Goal: Transaction & Acquisition: Obtain resource

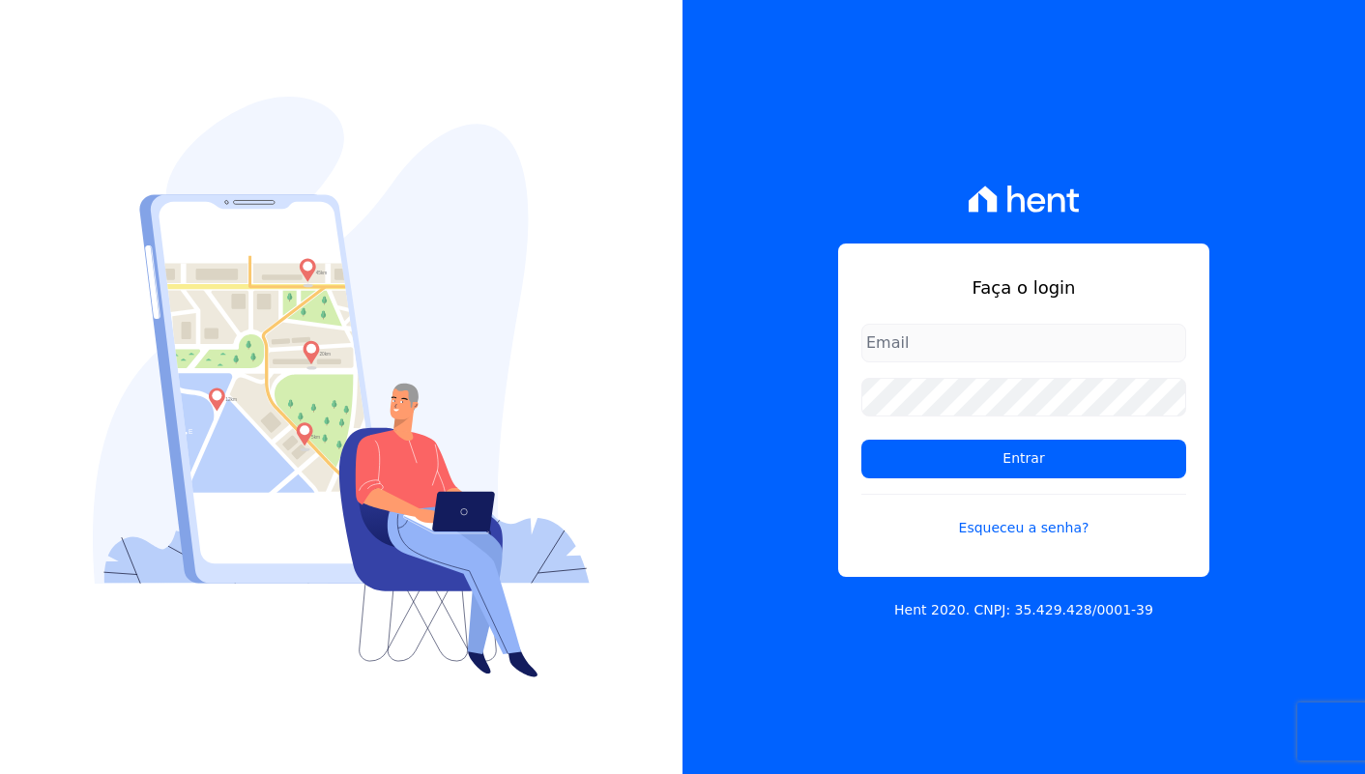
type input "[EMAIL_ADDRESS][DOMAIN_NAME]"
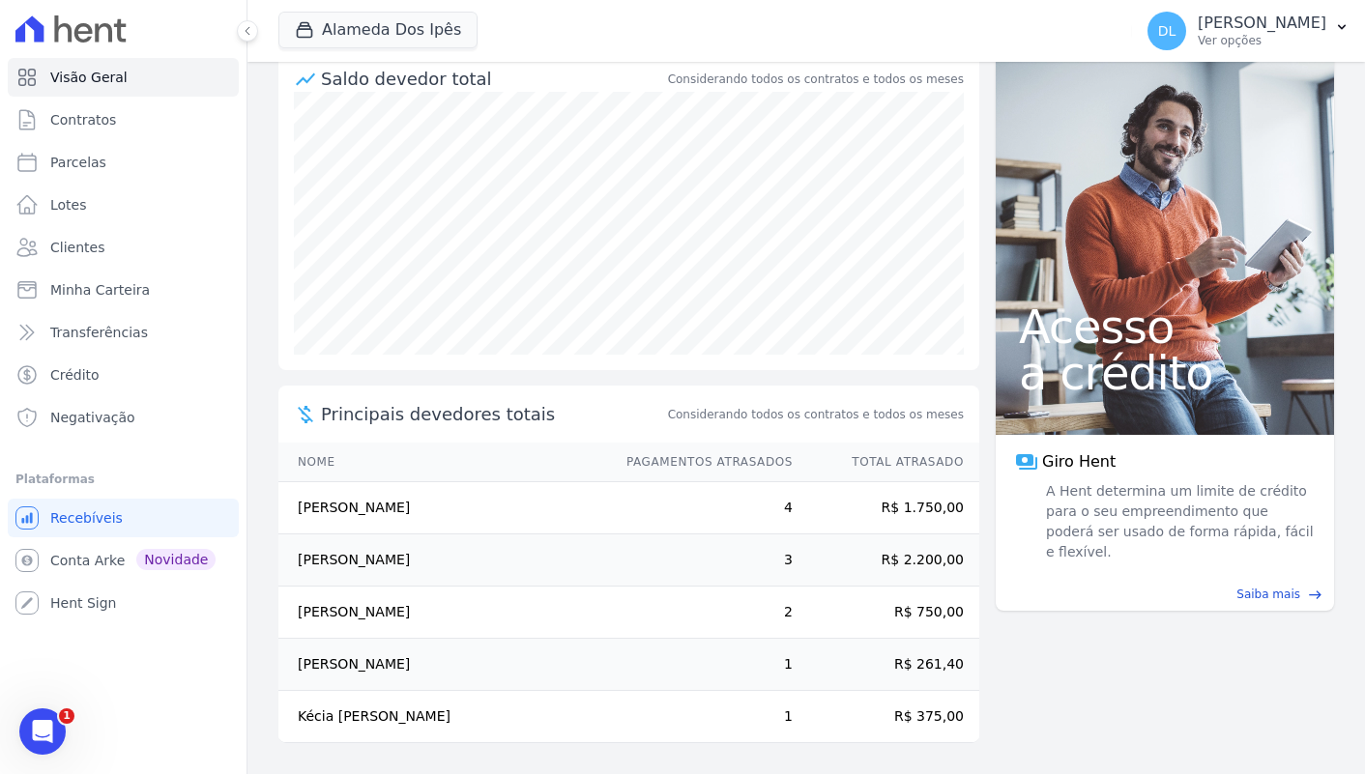
click at [395, 507] on td "Maria Aparecida Silva Sousa" at bounding box center [443, 508] width 330 height 52
click at [375, 507] on td "Maria Aparecida Silva Sousa" at bounding box center [443, 508] width 330 height 52
copy td "Aparecida"
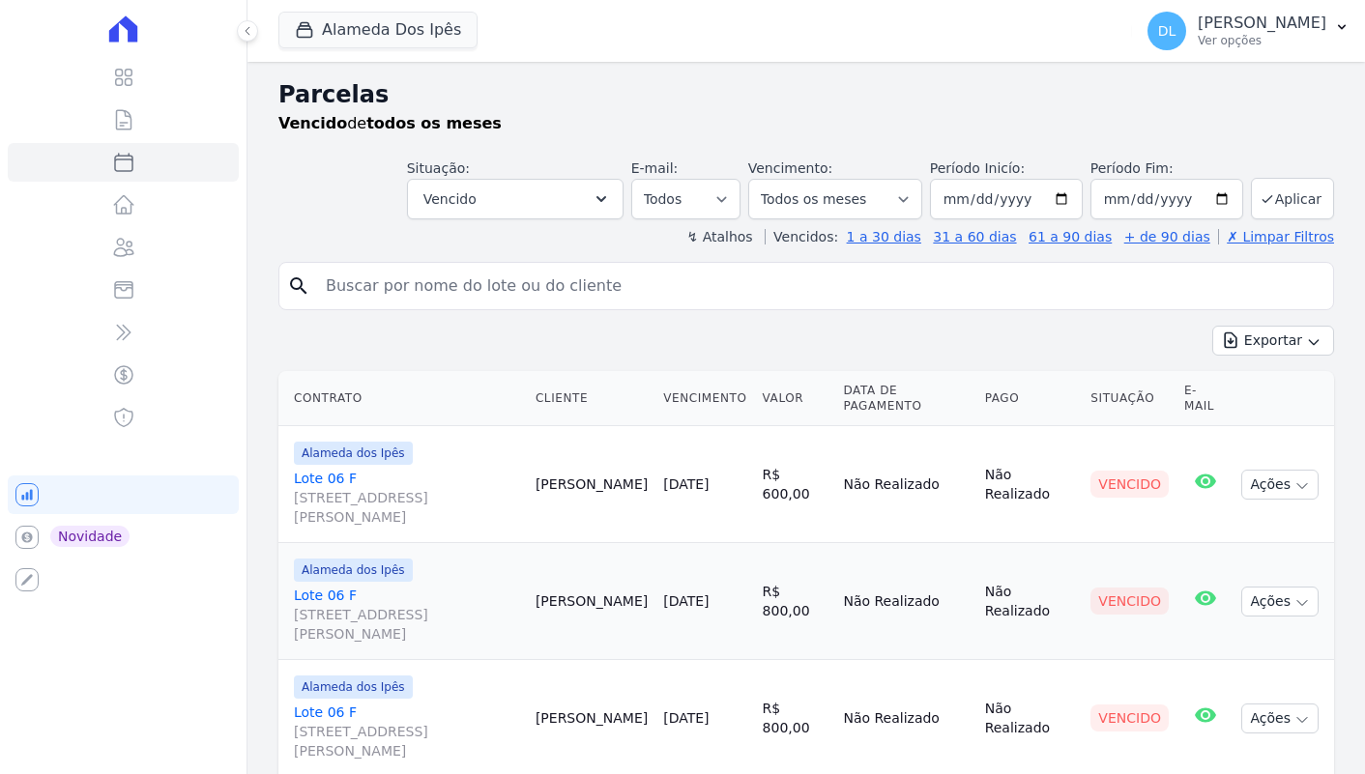
select select
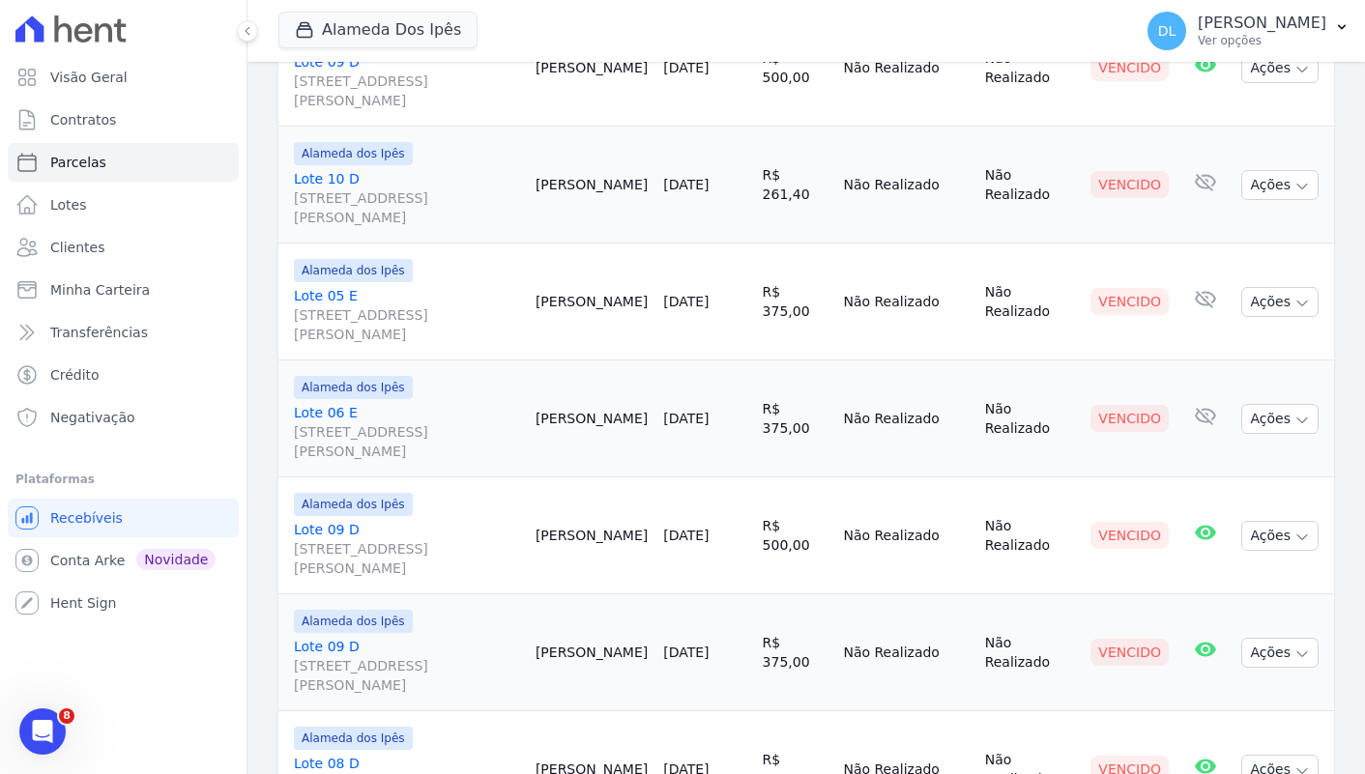
scroll to position [998, 0]
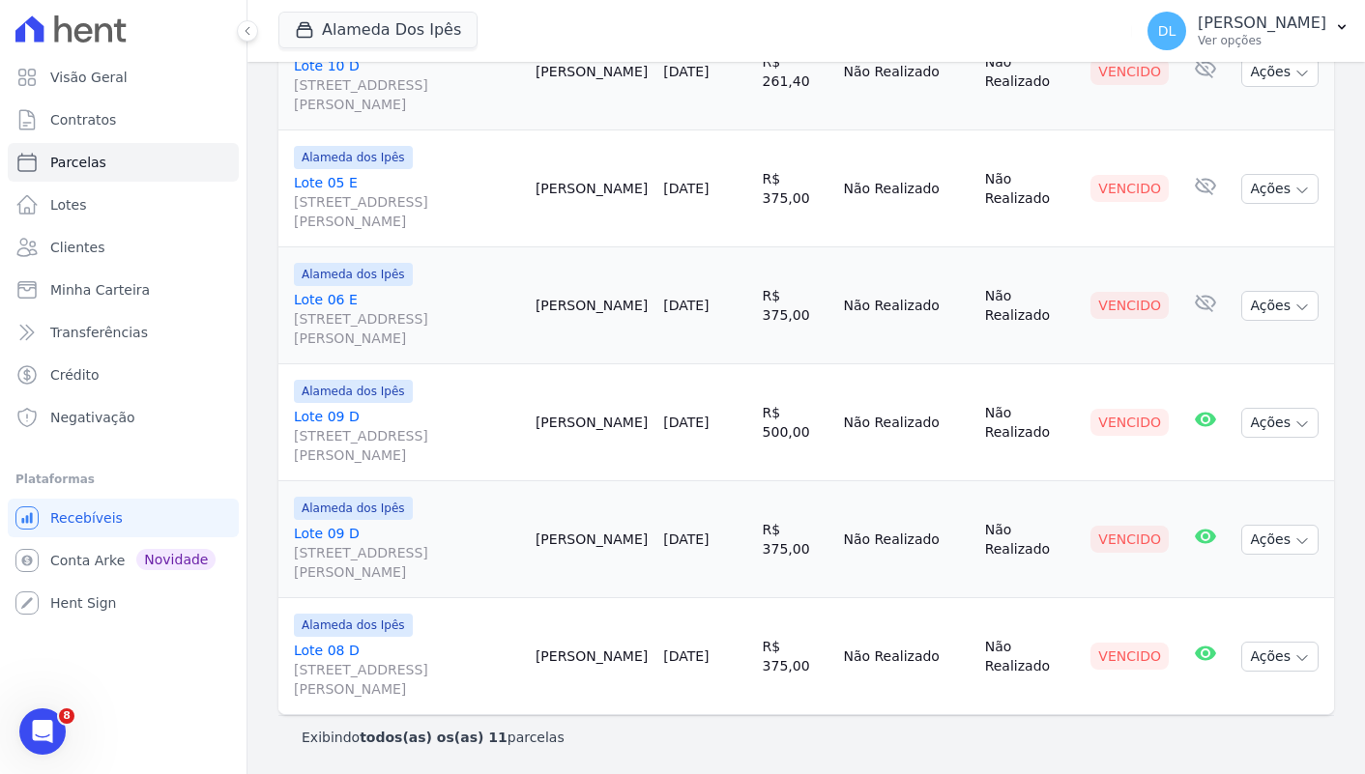
click at [347, 535] on link "Lote 09 D Av Euclides de Carvalho, 204, Quadra D Lote 09, Cacimba Nova" at bounding box center [407, 553] width 226 height 58
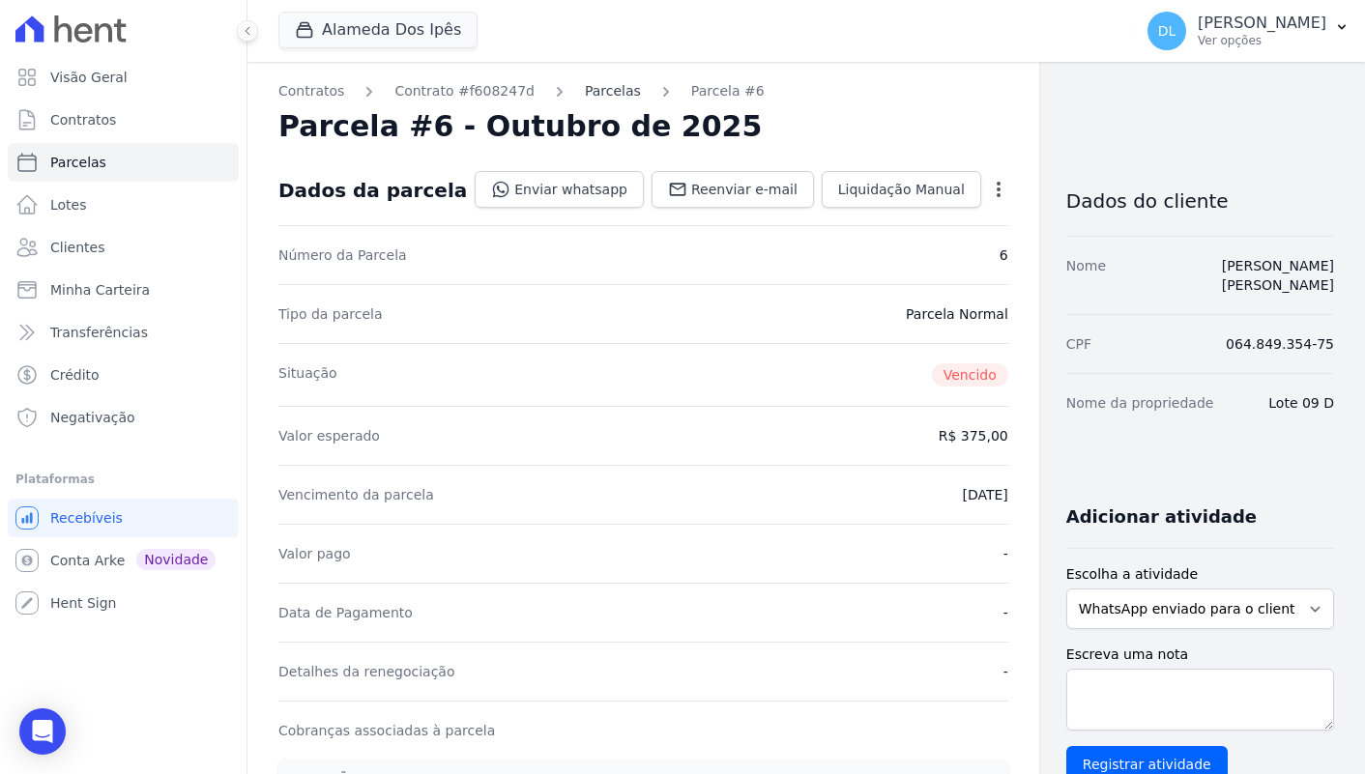
click at [585, 96] on link "Parcelas" at bounding box center [613, 91] width 56 height 20
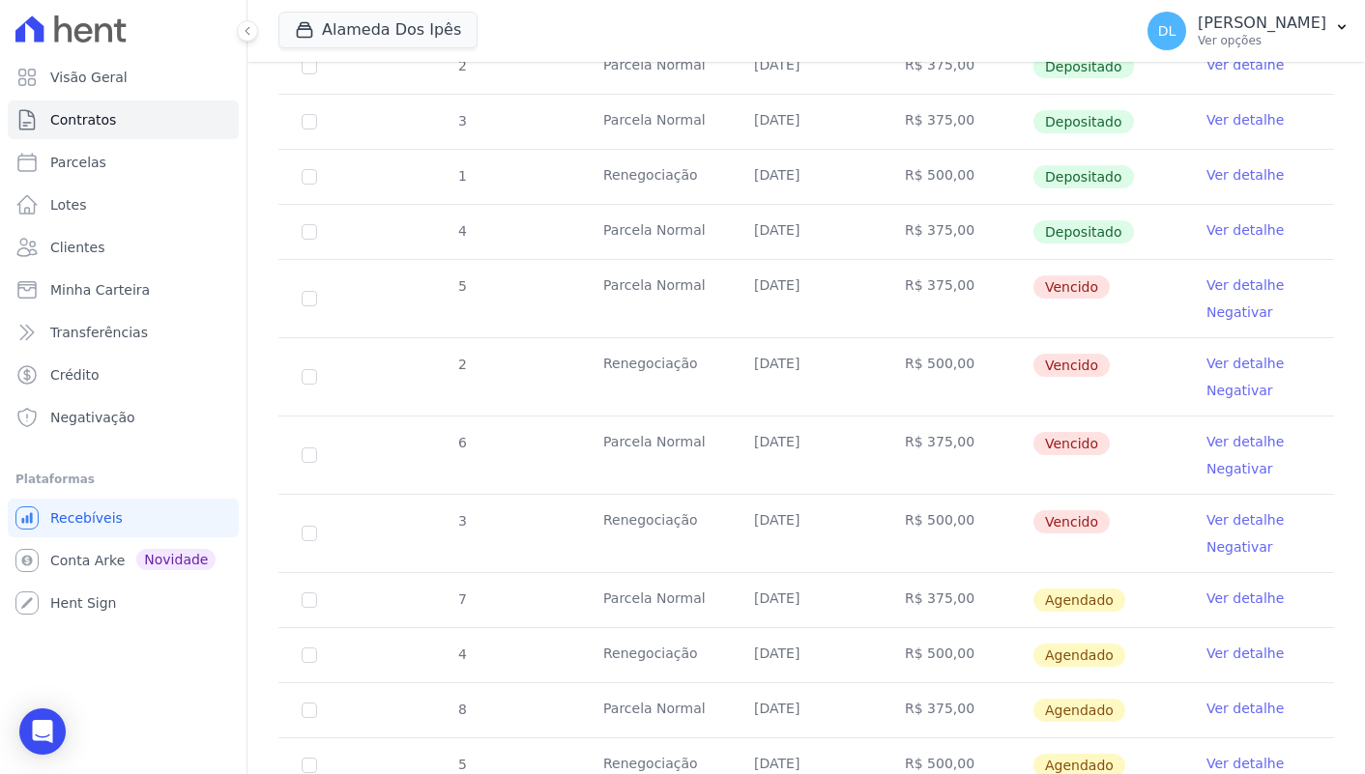
scroll to position [602, 0]
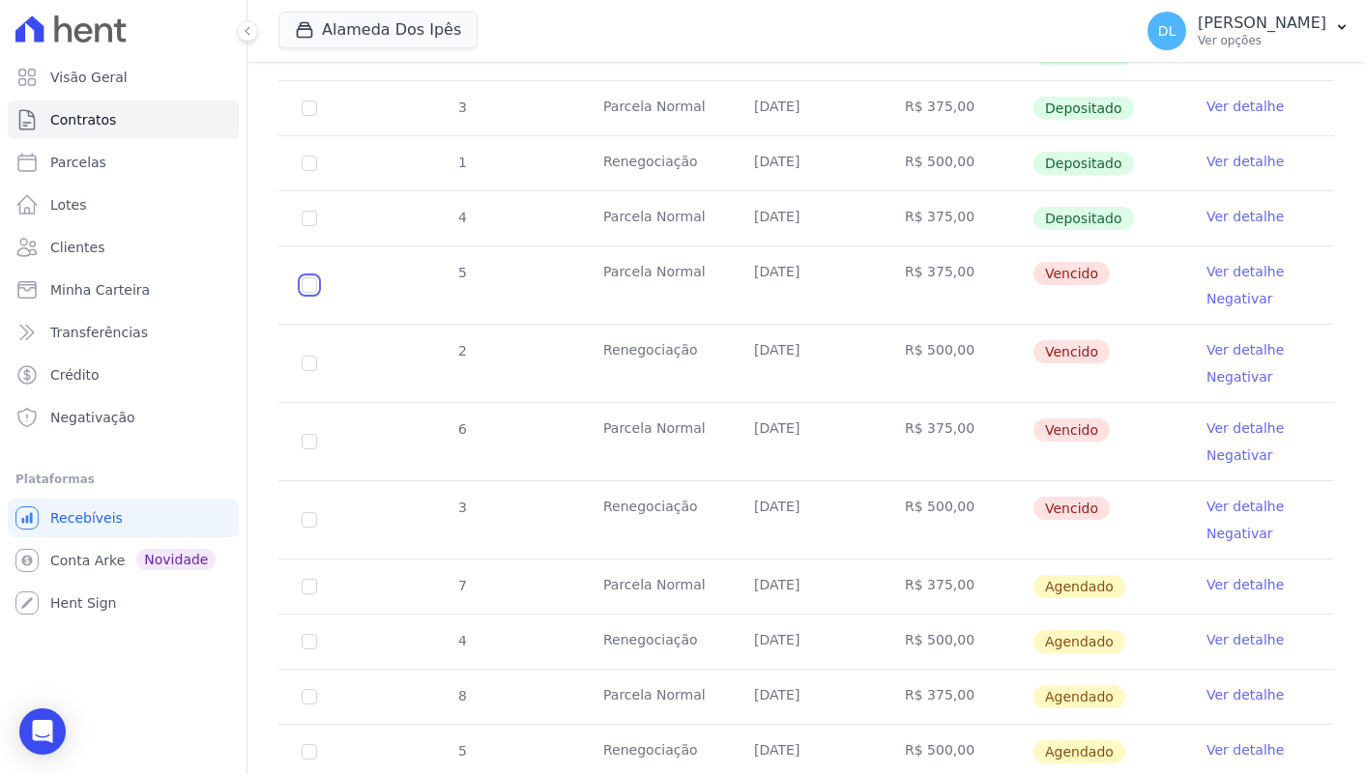
click at [305, 290] on input "checkbox" at bounding box center [309, 284] width 15 height 15
checkbox input "true"
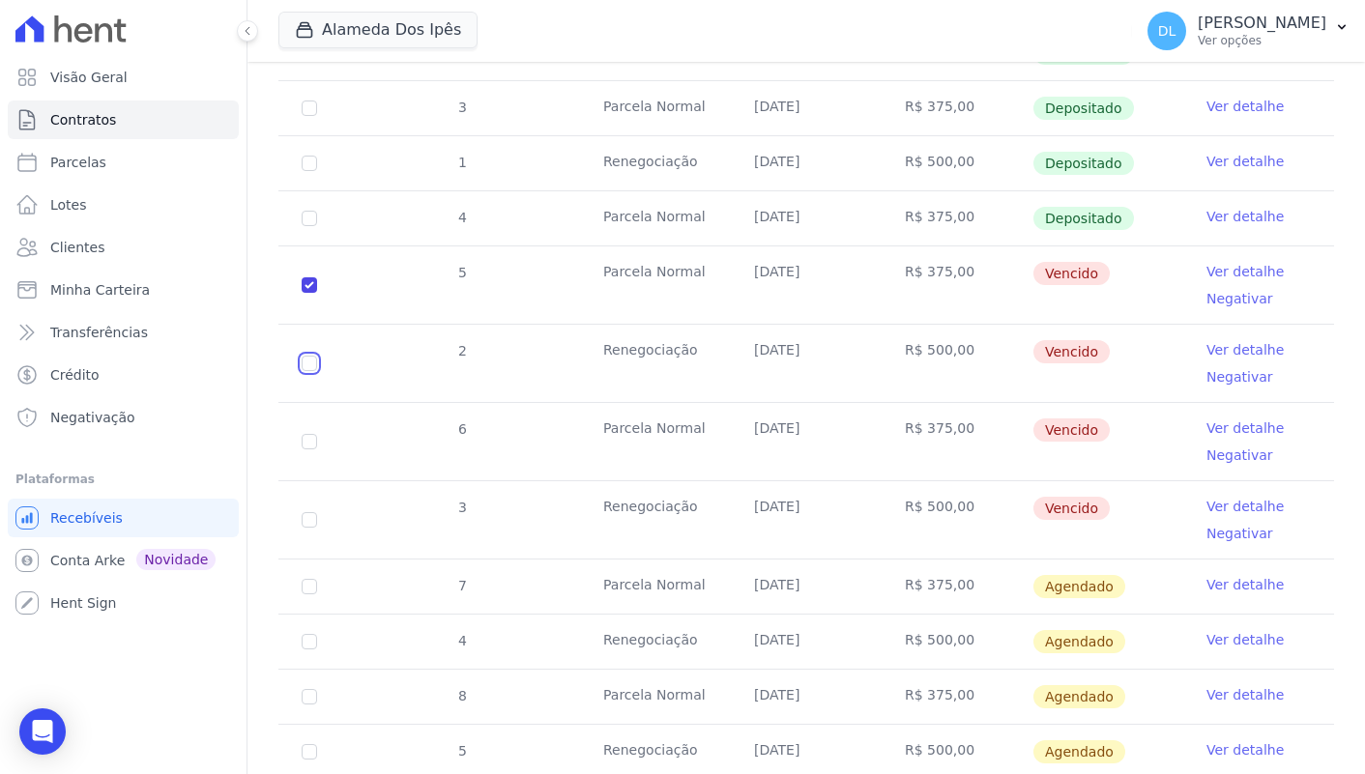
click at [307, 367] on input "checkbox" at bounding box center [309, 363] width 15 height 15
checkbox input "true"
click at [307, 441] on input "checkbox" at bounding box center [309, 441] width 15 height 15
checkbox input "true"
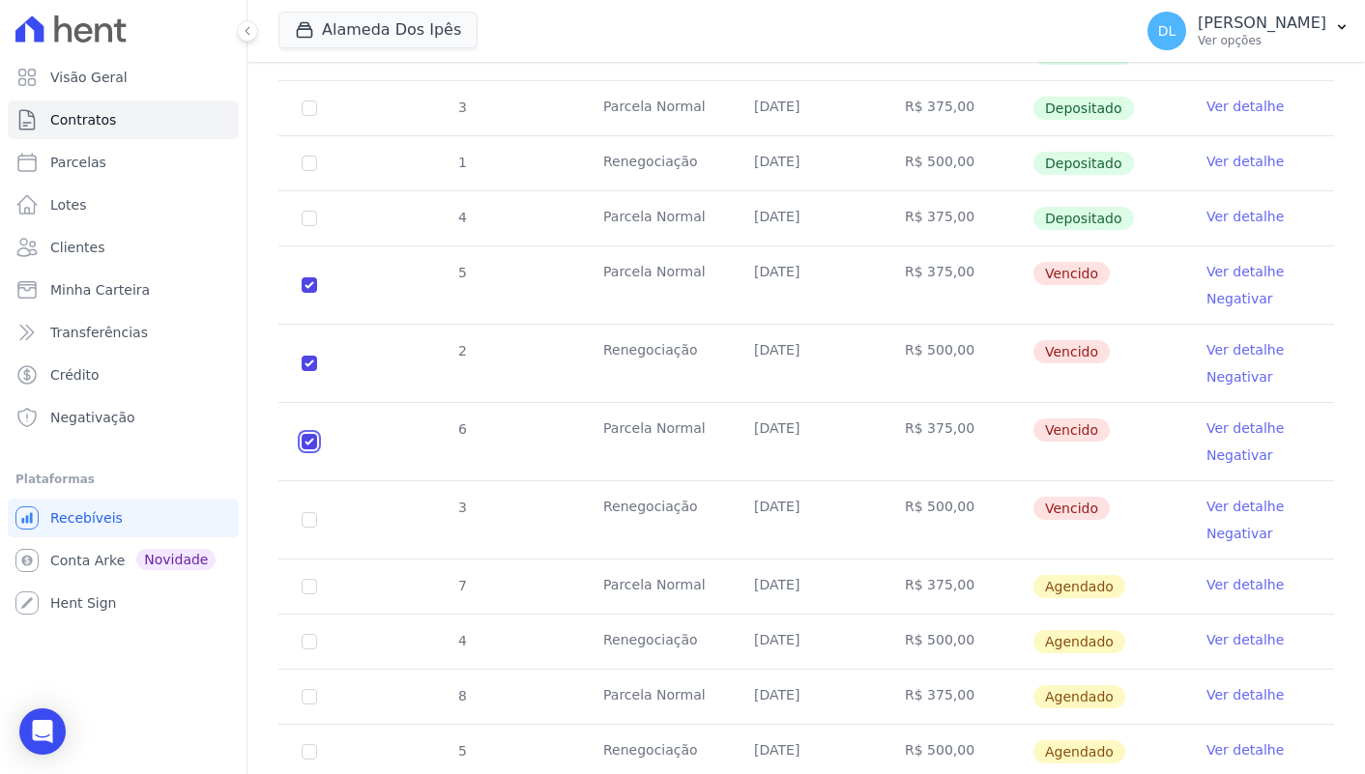
checkbox input "true"
click at [311, 520] on input "checkbox" at bounding box center [309, 519] width 15 height 15
checkbox input "true"
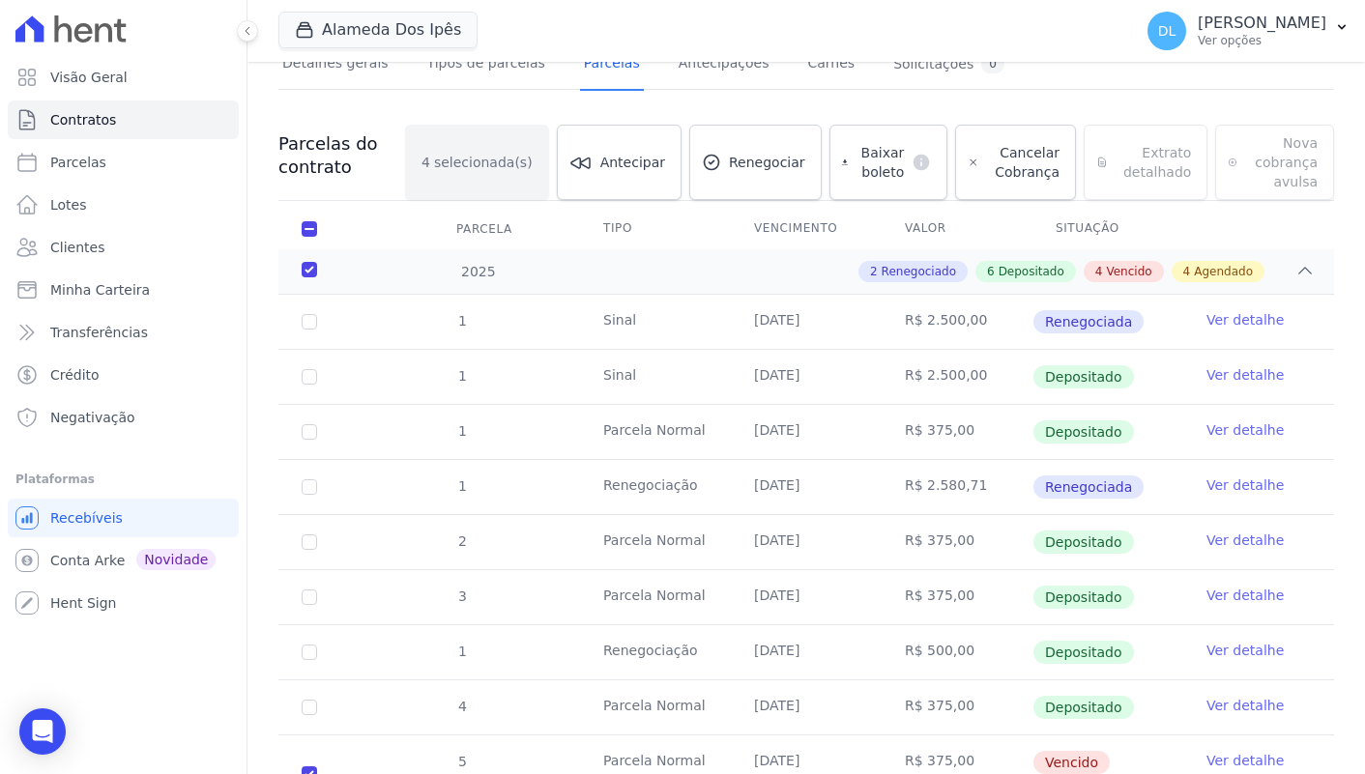
scroll to position [0, 0]
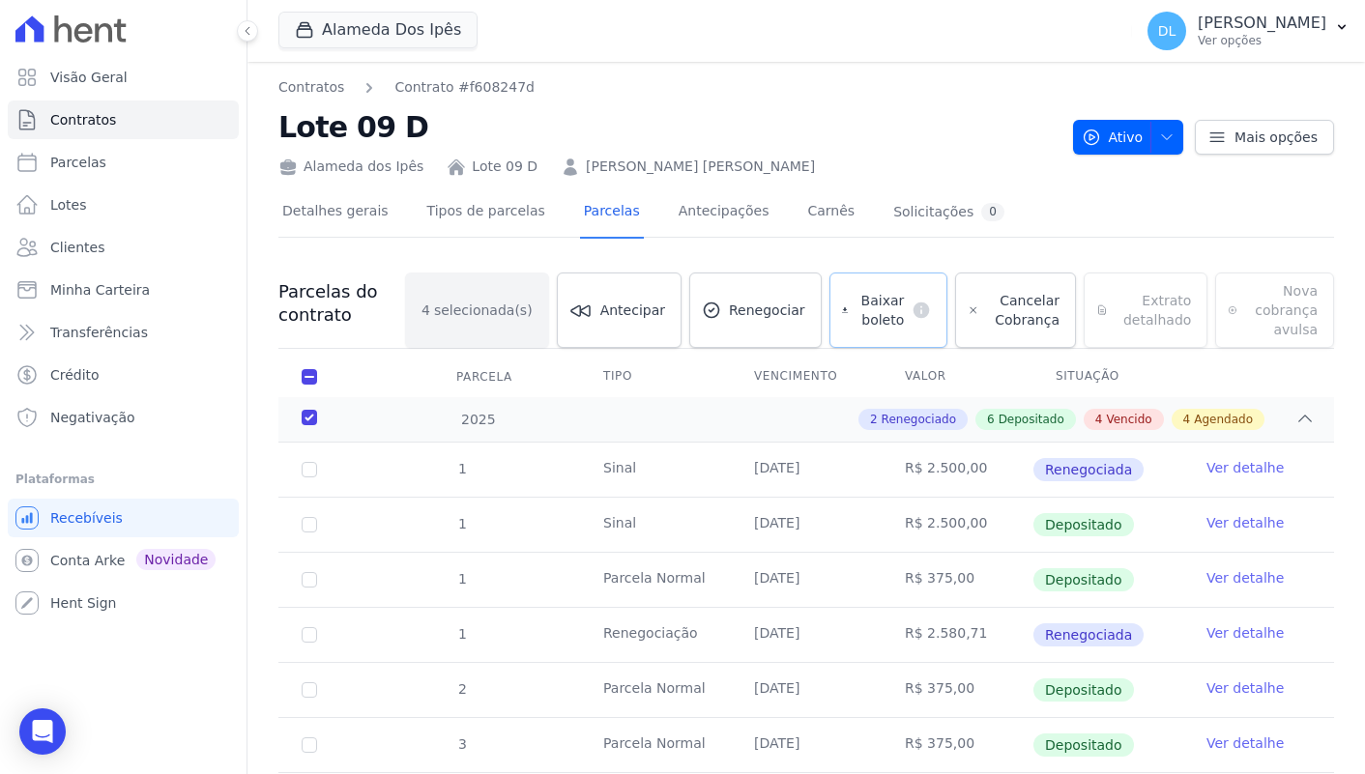
click at [895, 317] on span "Baixar boleto" at bounding box center [880, 310] width 48 height 39
click at [102, 71] on span "Visão Geral" at bounding box center [88, 77] width 77 height 19
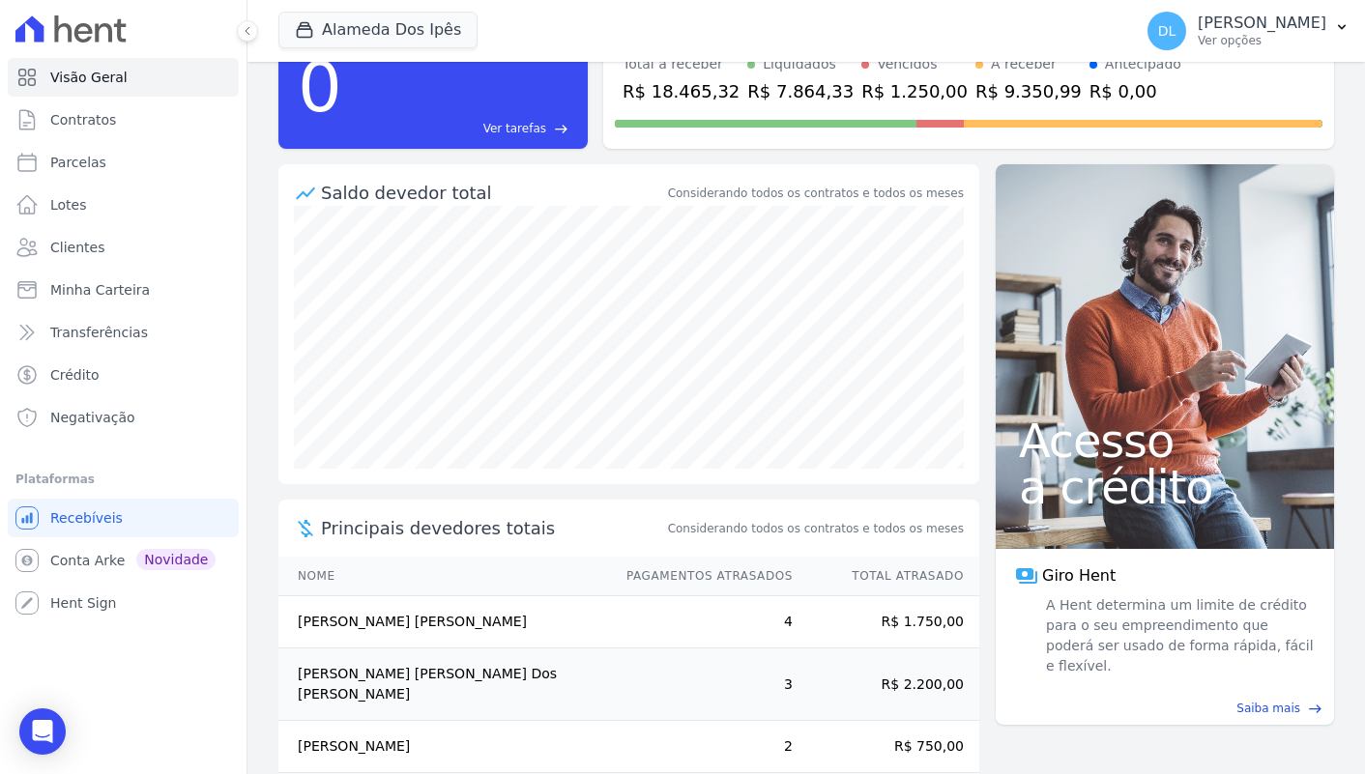
scroll to position [213, 0]
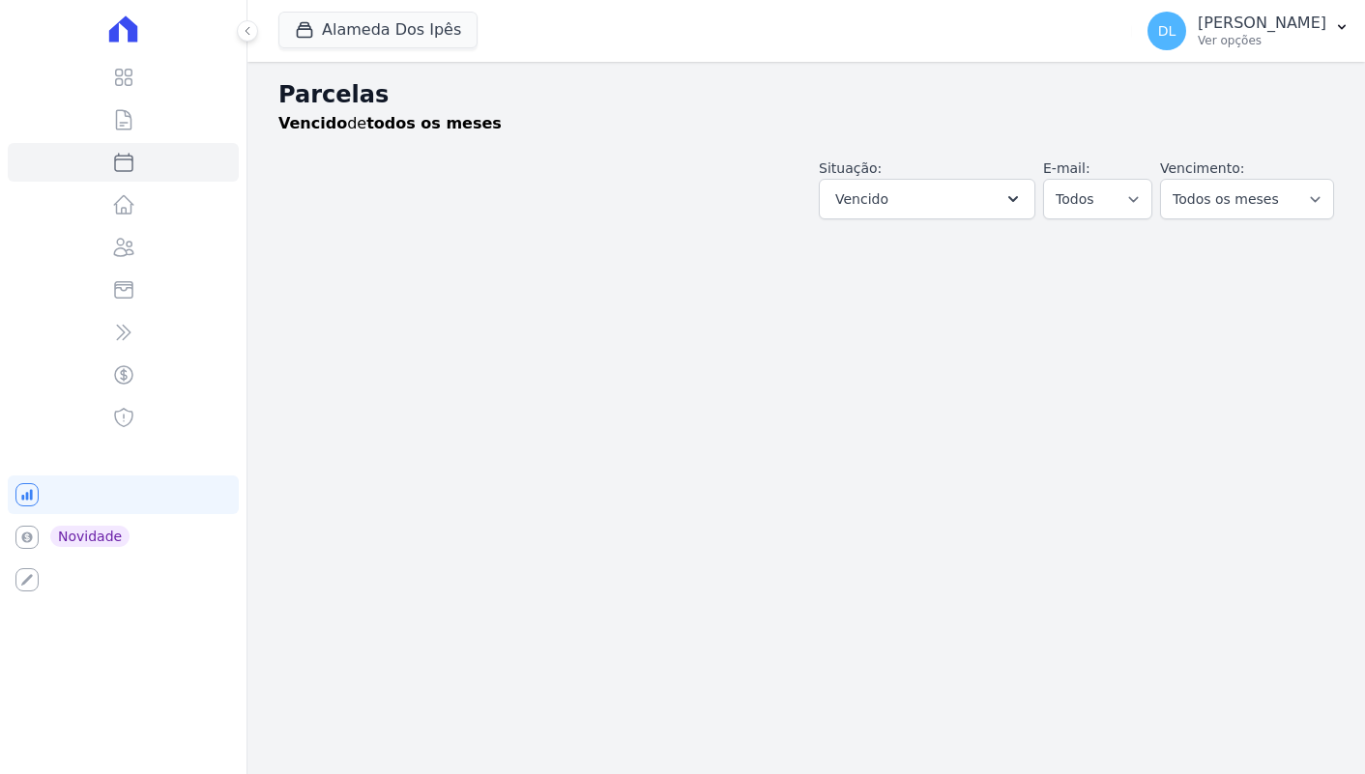
select select
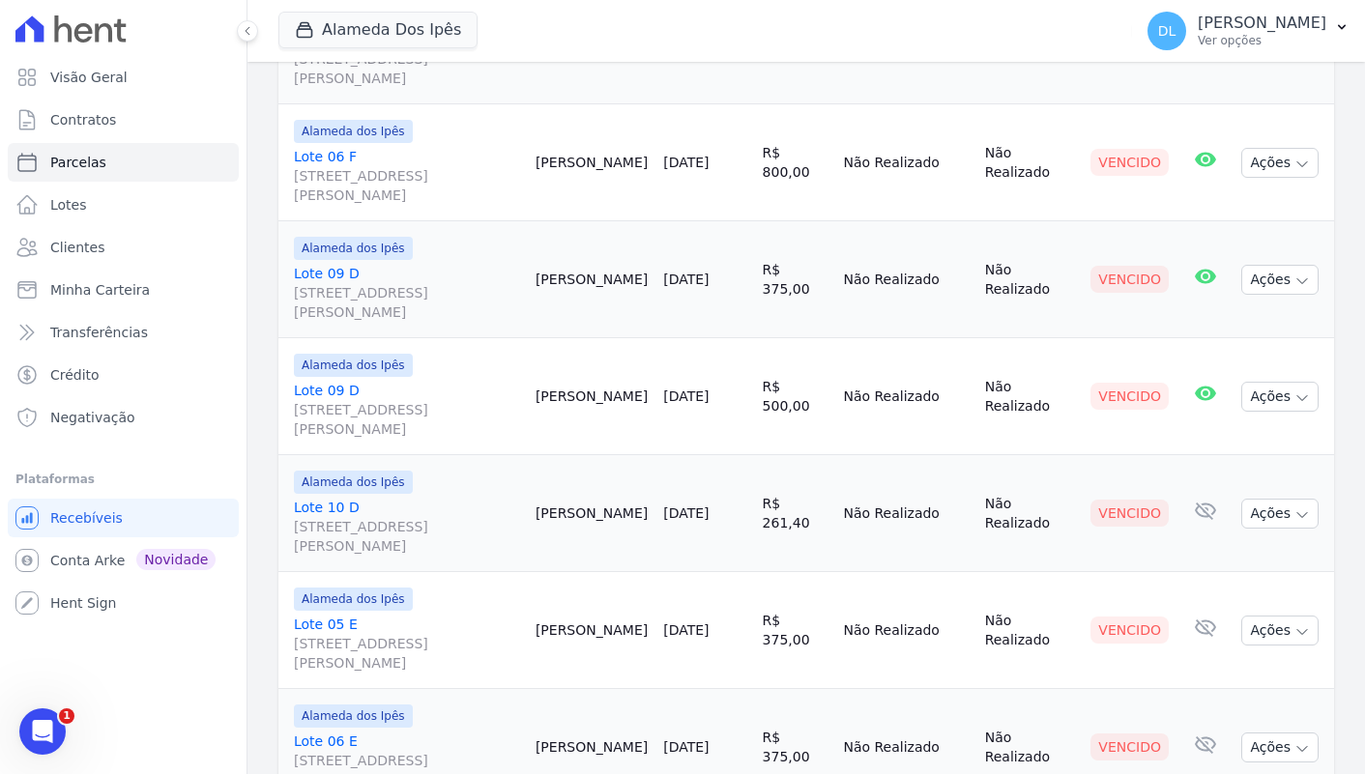
scroll to position [611, 0]
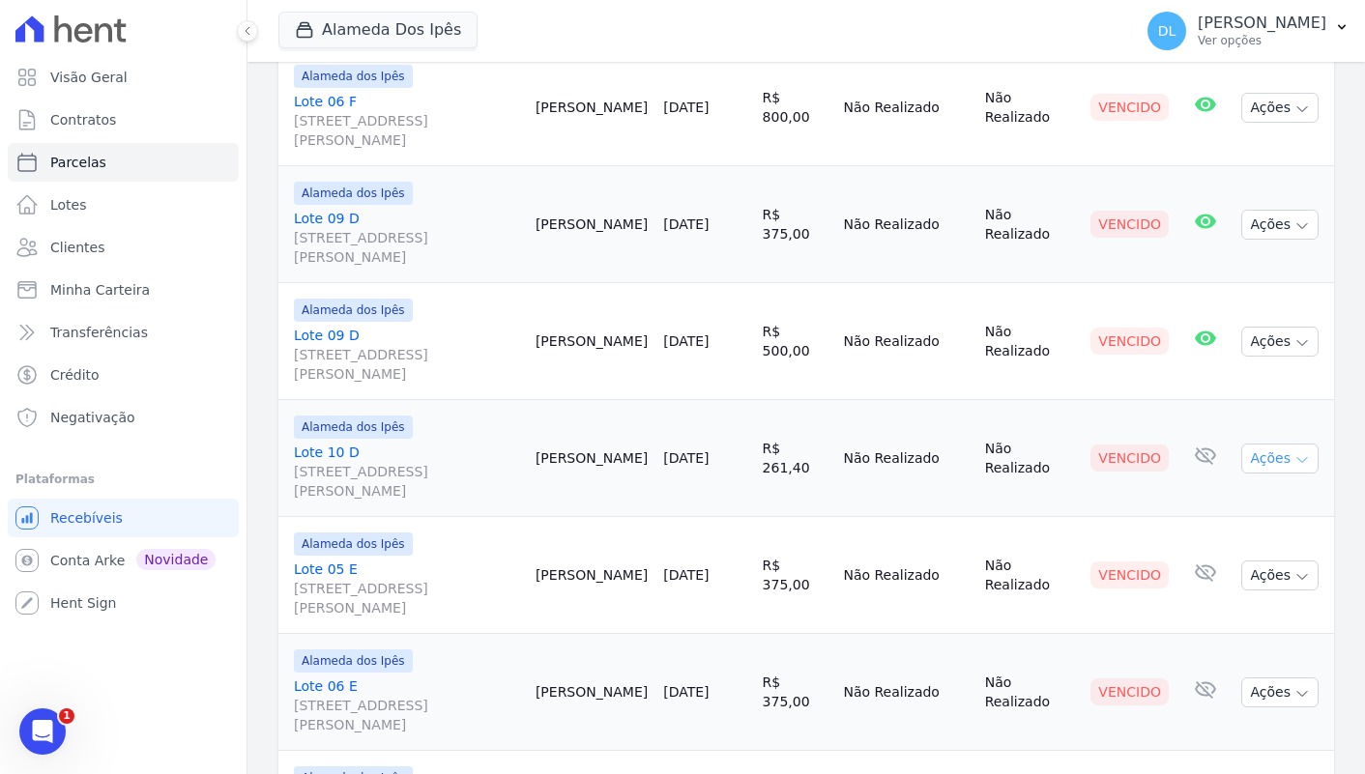
click at [1267, 455] on button "Ações" at bounding box center [1279, 459] width 77 height 30
click at [808, 455] on td "R$ 261,40" at bounding box center [795, 458] width 81 height 117
copy tr "R$ 261,40"
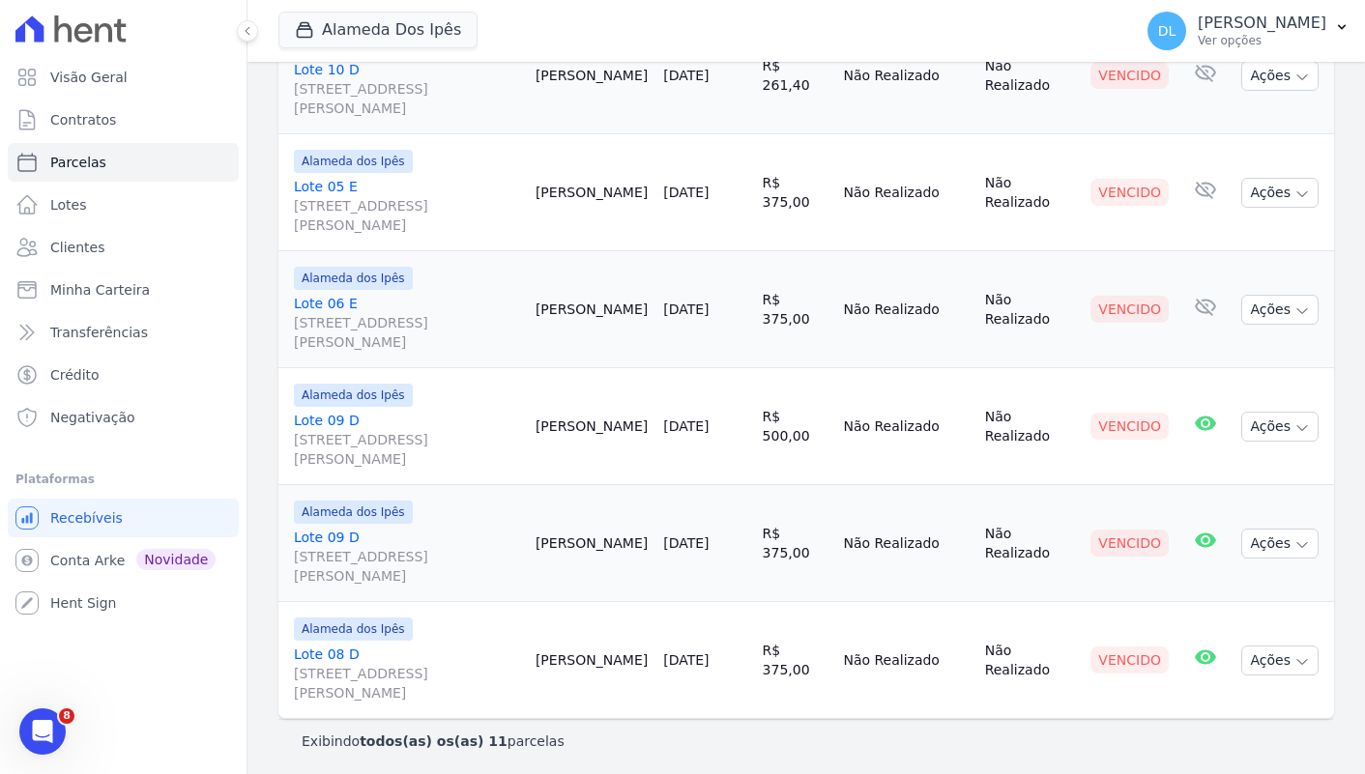
scroll to position [998, 0]
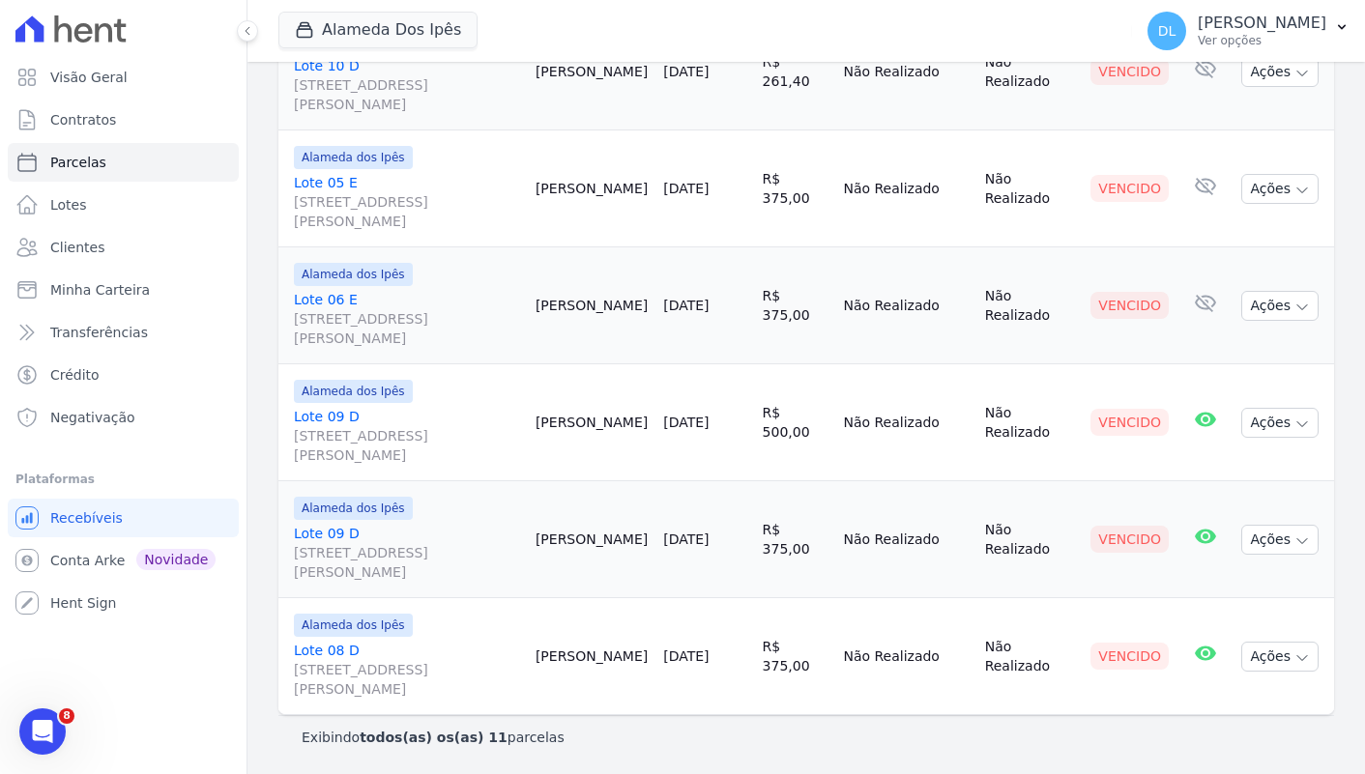
click at [614, 658] on td "[PERSON_NAME]" at bounding box center [592, 656] width 128 height 117
click at [1294, 668] on button "Ações" at bounding box center [1279, 657] width 77 height 30
click at [1258, 702] on link "Ver boleto" at bounding box center [1272, 701] width 186 height 36
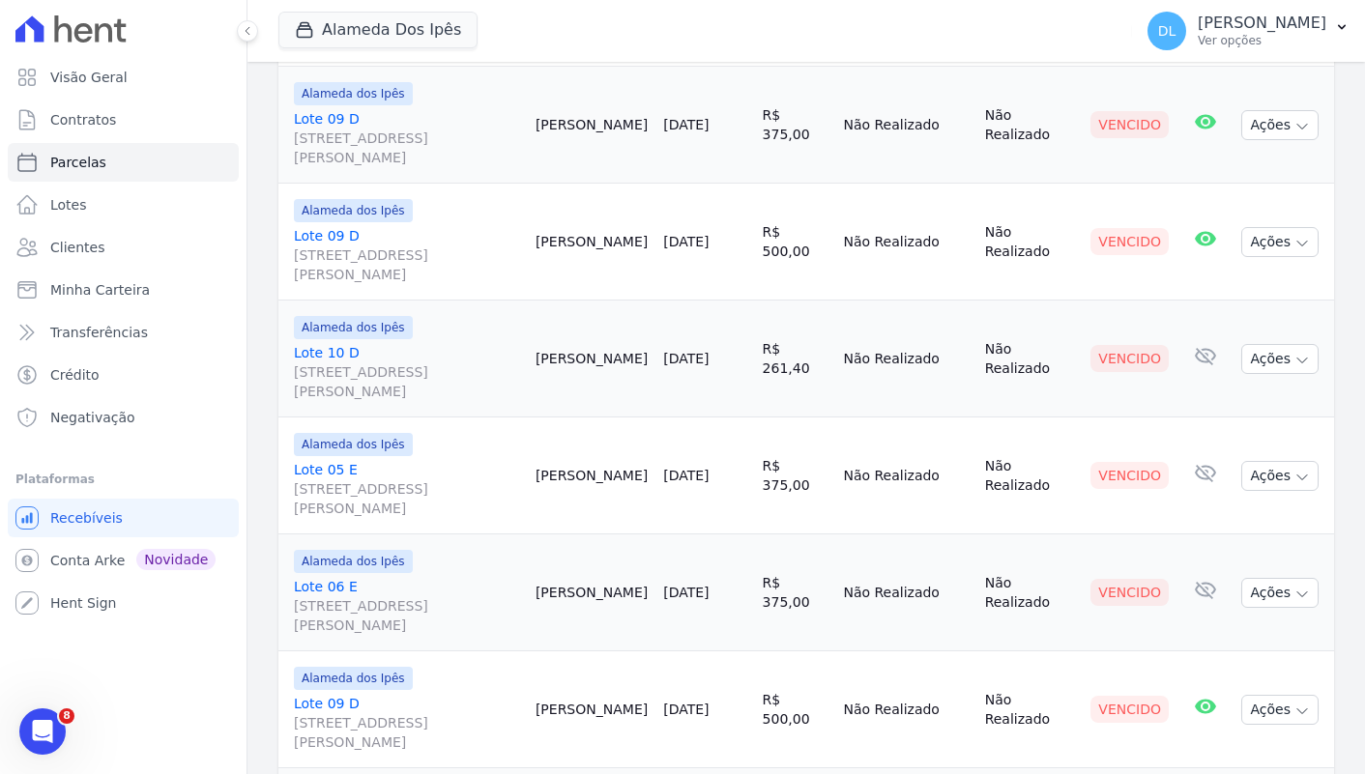
scroll to position [696, 0]
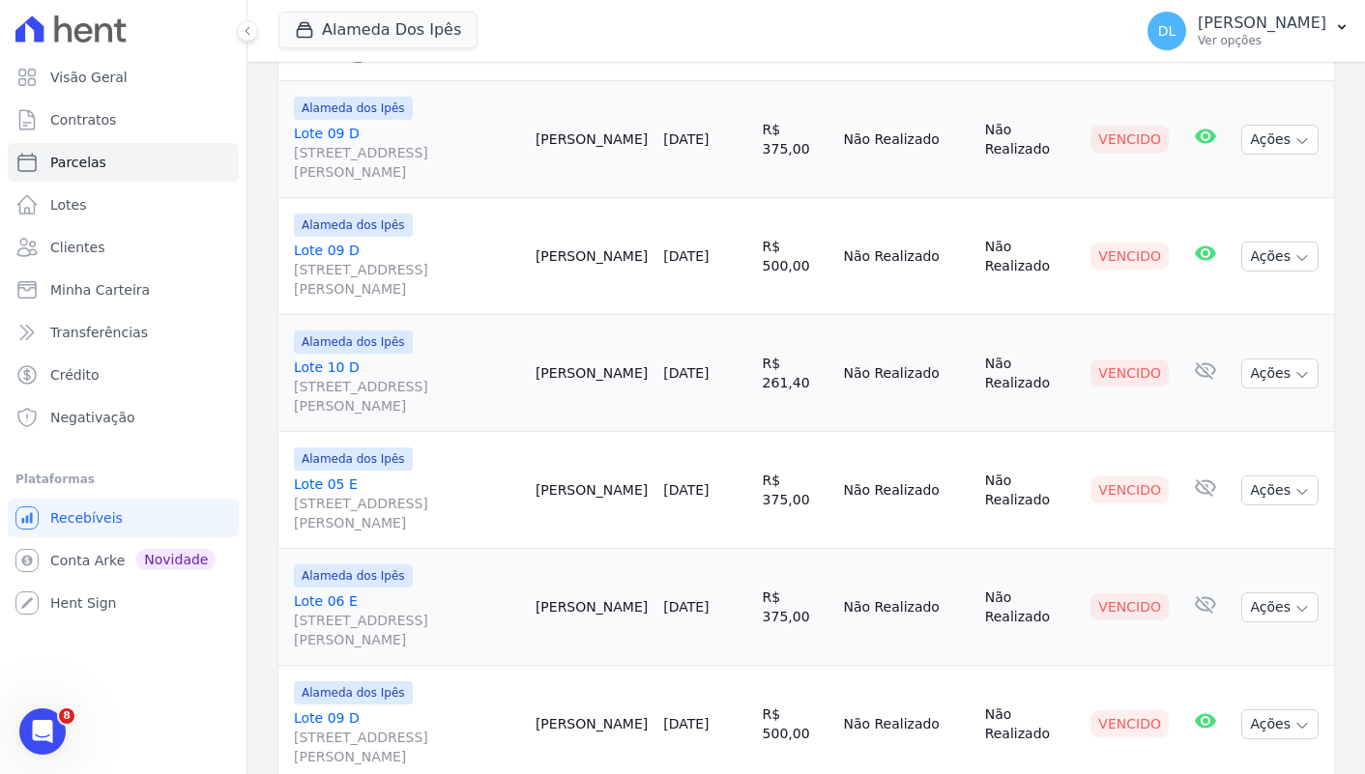
click at [348, 480] on link "Lote 05 E [STREET_ADDRESS][PERSON_NAME][PERSON_NAME]" at bounding box center [407, 504] width 226 height 58
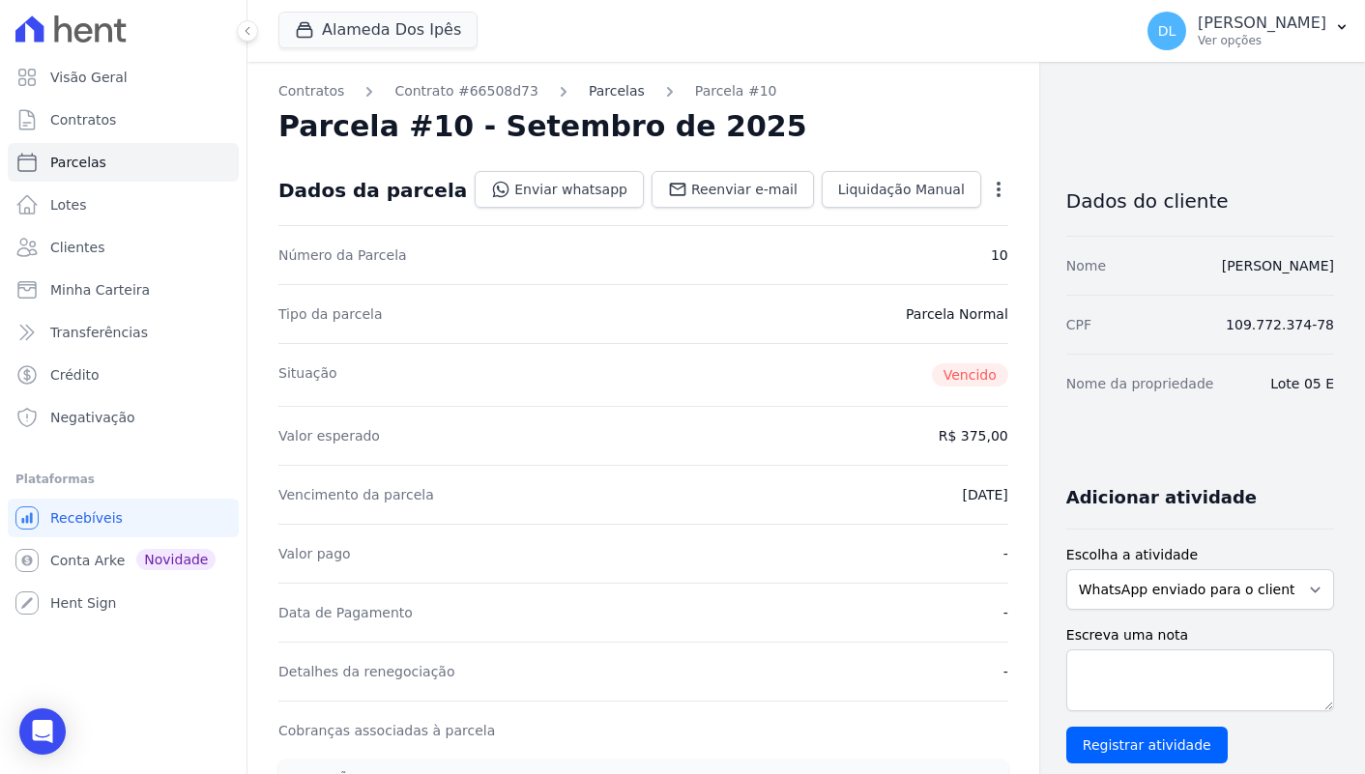
click at [614, 96] on link "Parcelas" at bounding box center [617, 91] width 56 height 20
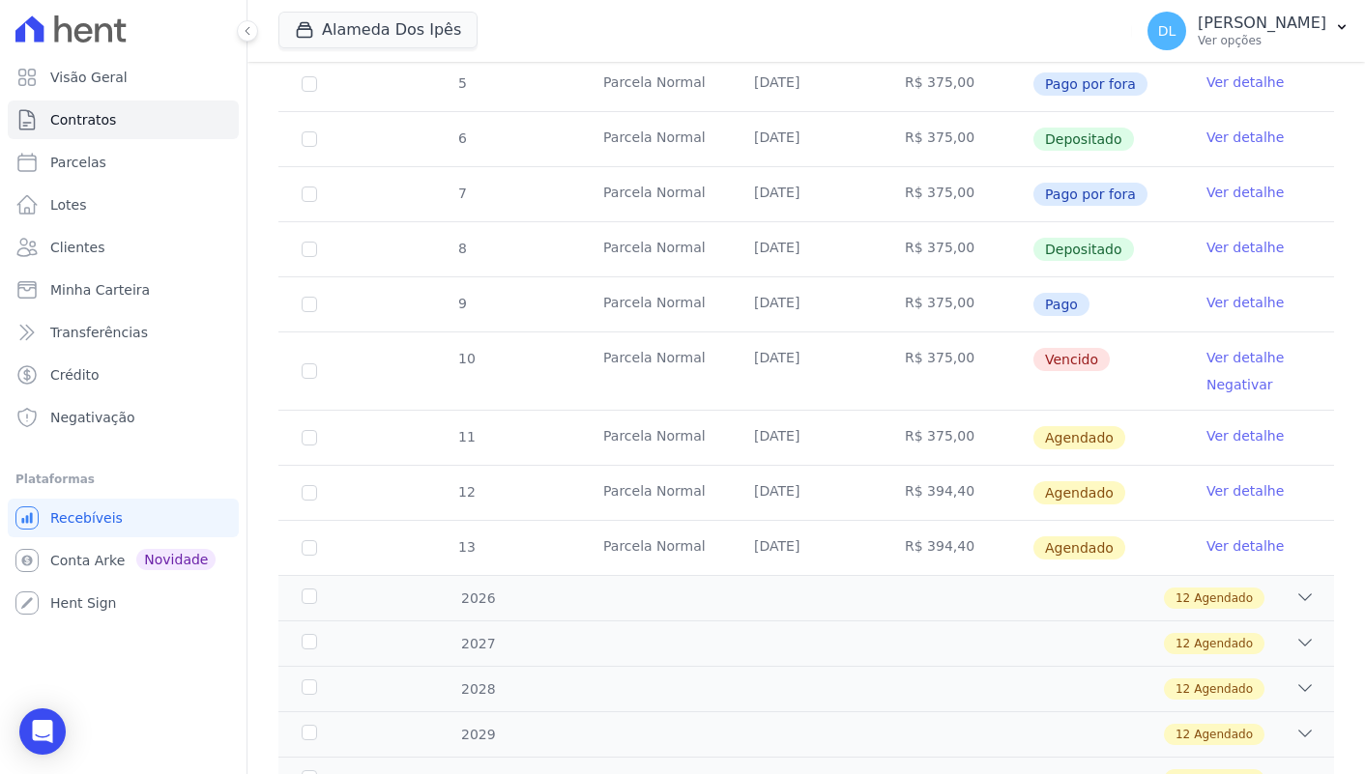
scroll to position [602, 0]
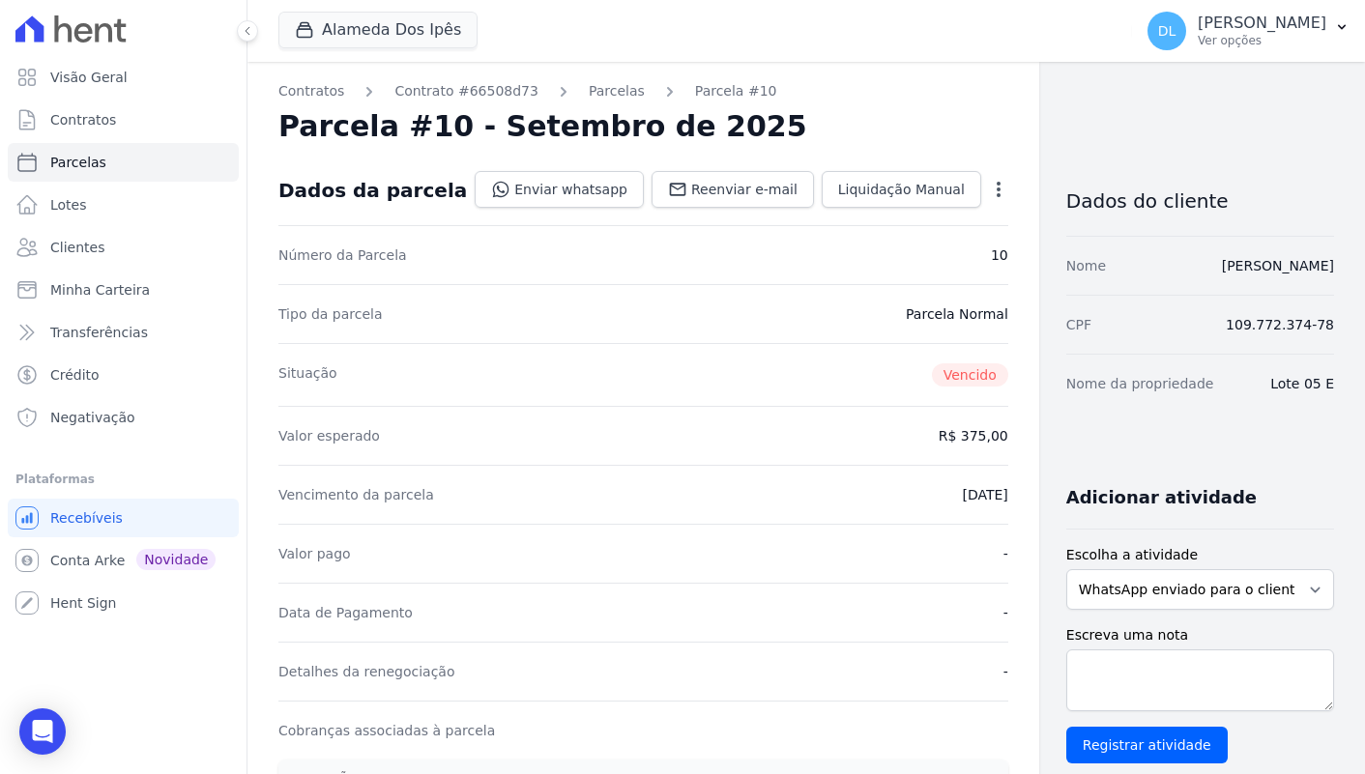
select select
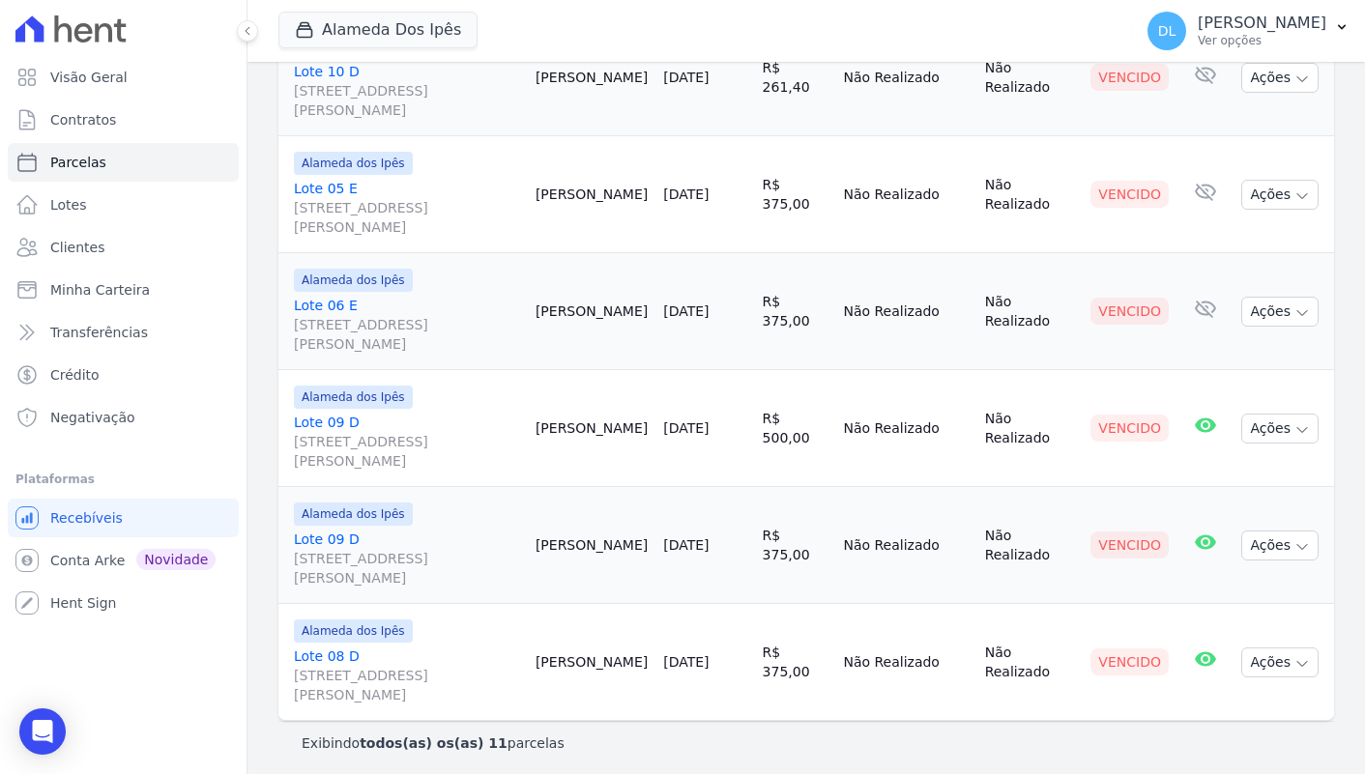
scroll to position [998, 0]
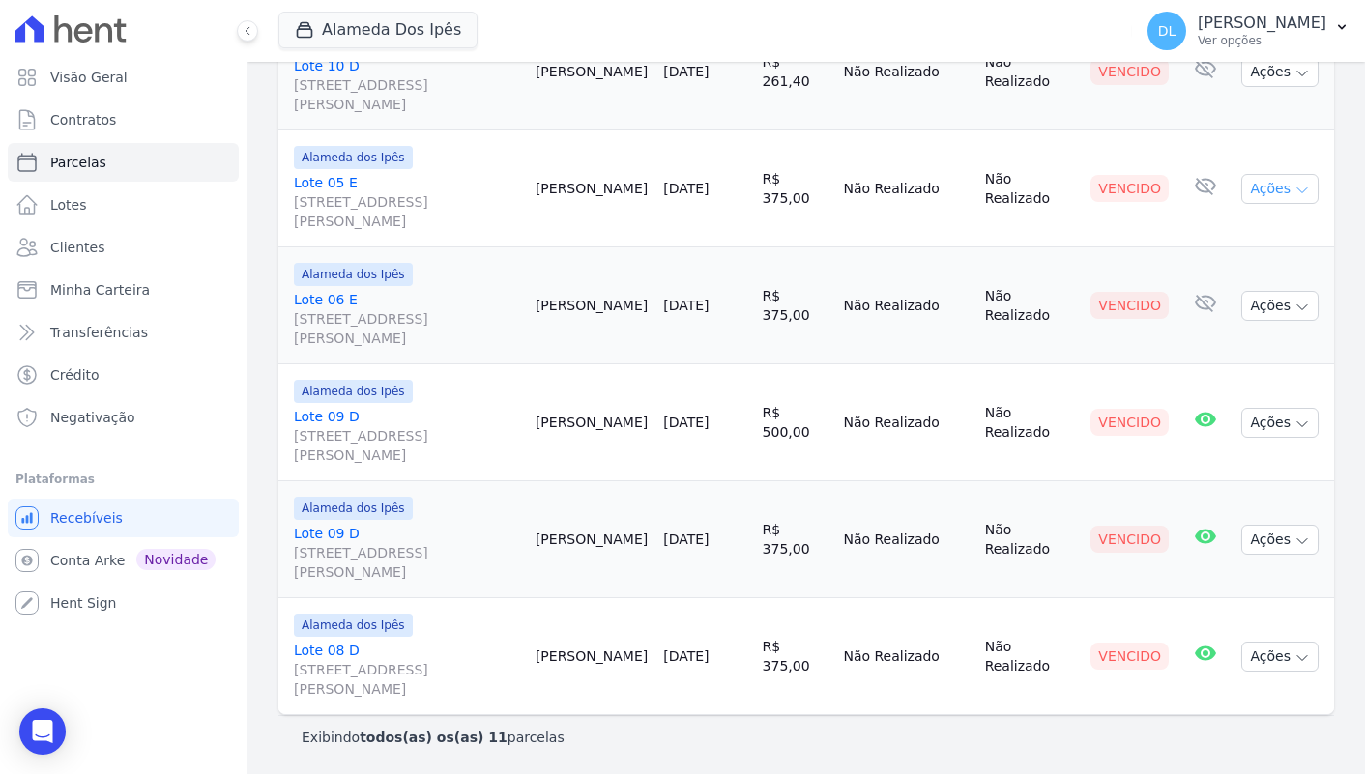
click at [1285, 190] on button "Ações" at bounding box center [1279, 189] width 77 height 30
click at [1280, 239] on link "Ver boleto" at bounding box center [1272, 234] width 186 height 36
click at [951, 264] on td "Não Realizado" at bounding box center [905, 305] width 141 height 117
click at [1281, 299] on button "Ações" at bounding box center [1279, 306] width 77 height 30
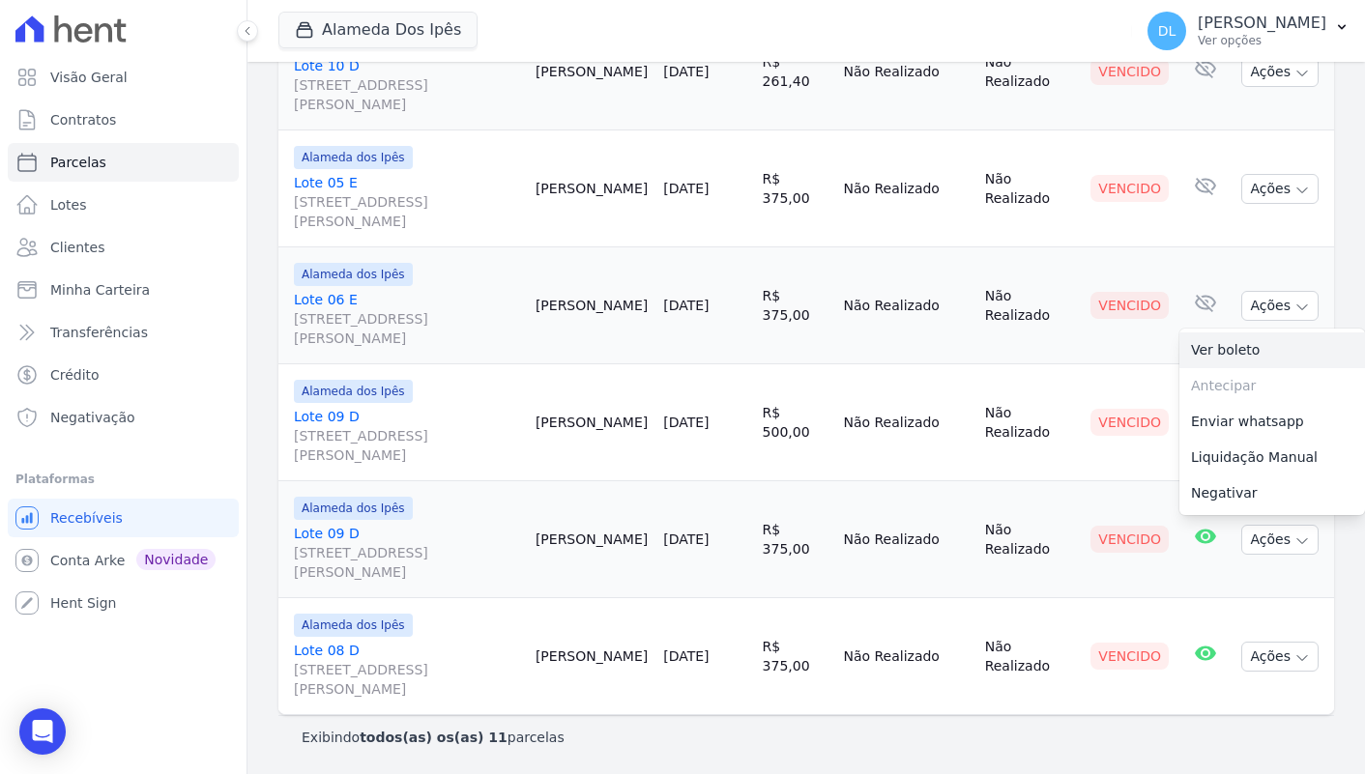
click at [1237, 343] on link "Ver boleto" at bounding box center [1272, 351] width 186 height 36
click at [100, 559] on span "Conta Arke" at bounding box center [87, 560] width 74 height 19
